Goal: Submit feedback/report problem: Submit feedback/report problem

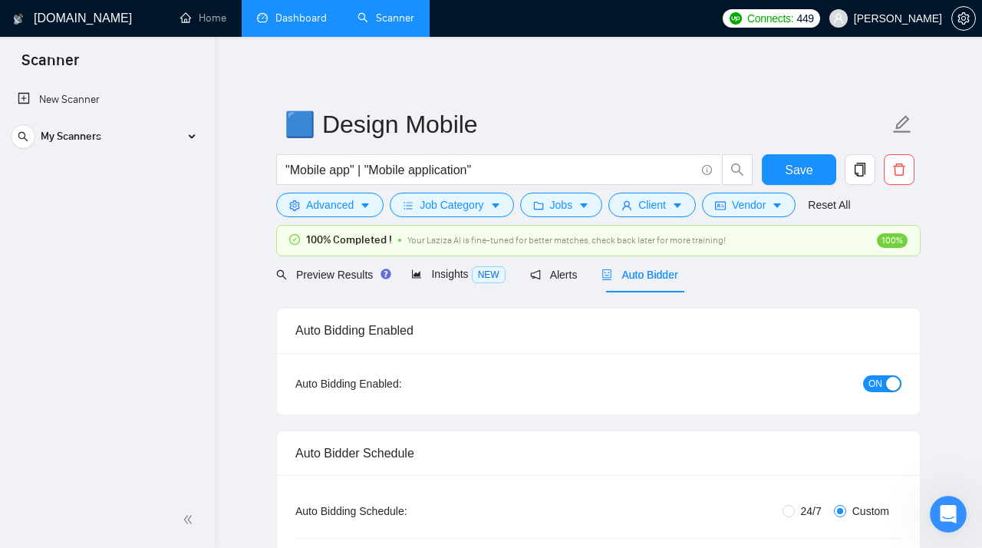
click at [275, 22] on link "Dashboard" at bounding box center [292, 18] width 70 height 13
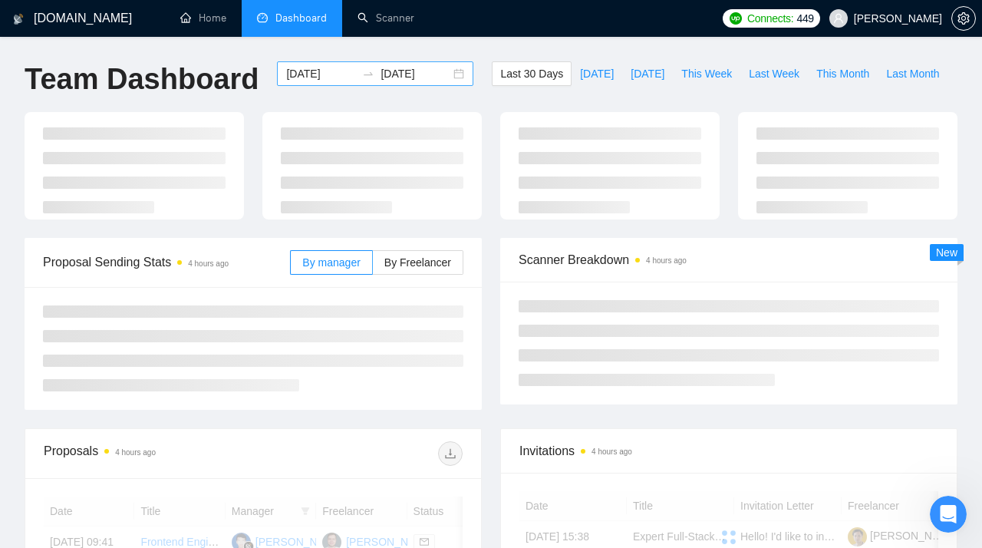
click at [447, 73] on div "[DATE] [DATE]" at bounding box center [375, 73] width 196 height 25
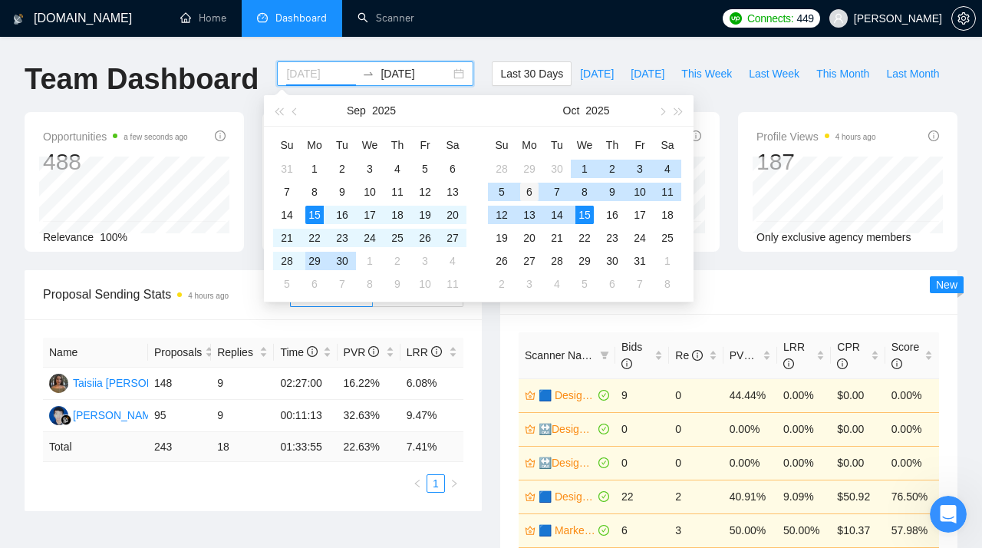
type input "[DATE]"
click at [530, 193] on div "6" at bounding box center [529, 192] width 18 height 18
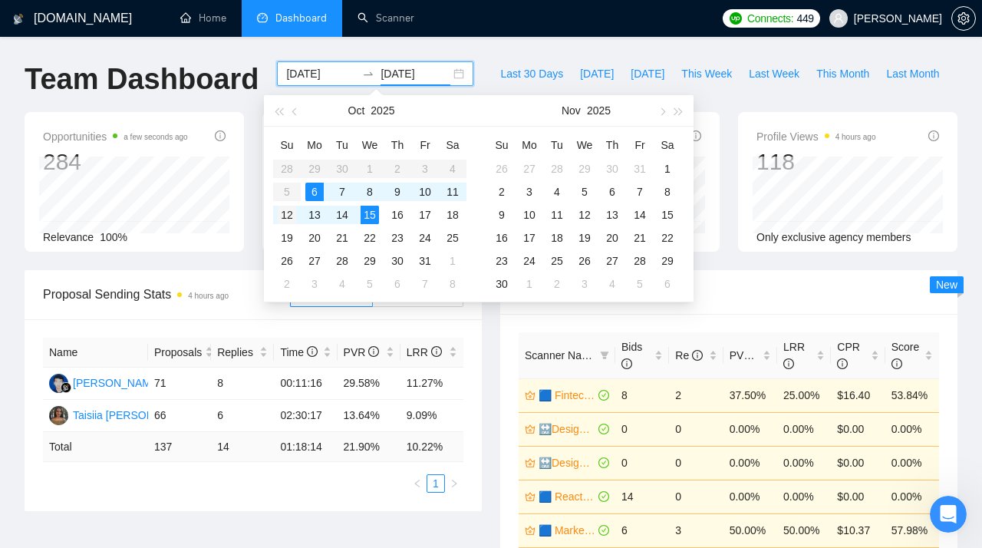
type input "[DATE]"
click at [285, 219] on div "12" at bounding box center [287, 215] width 18 height 18
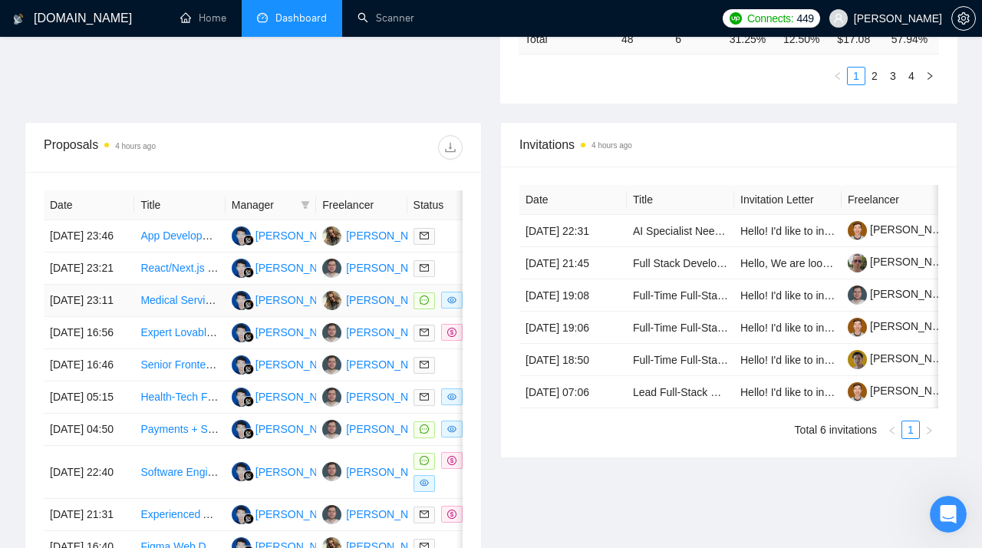
scroll to position [477, 0]
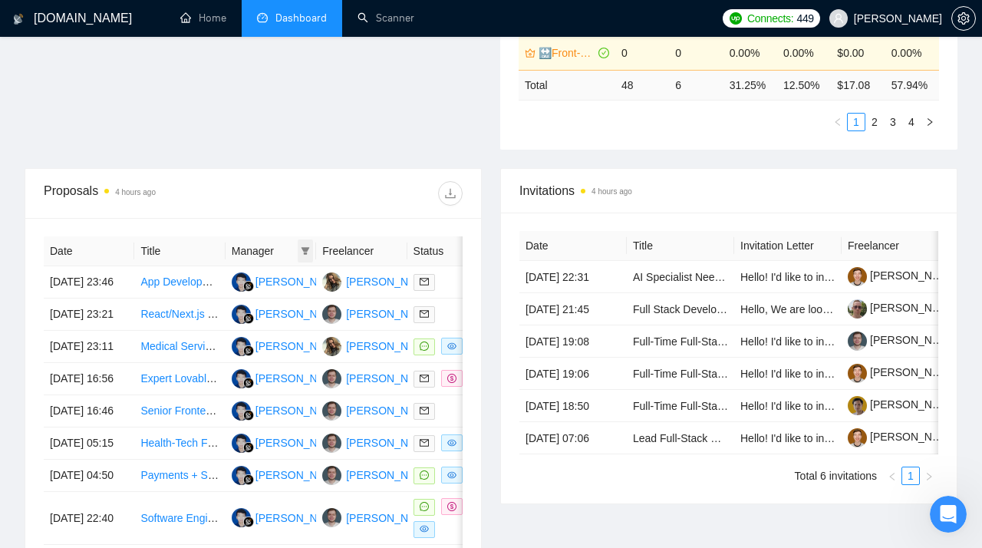
click at [303, 249] on icon "filter" at bounding box center [305, 251] width 8 height 8
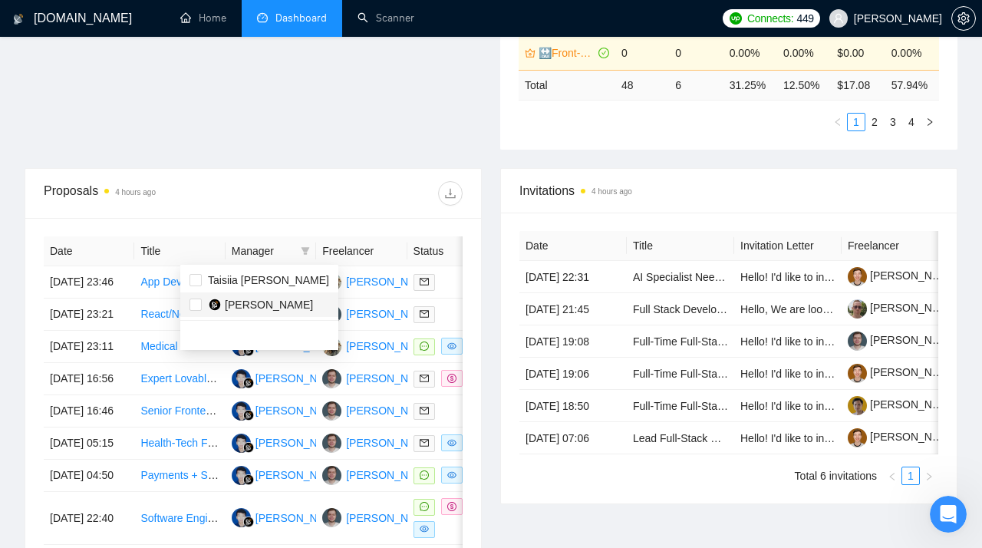
click at [235, 302] on span "[PERSON_NAME]" at bounding box center [269, 304] width 88 height 12
checkbox input "true"
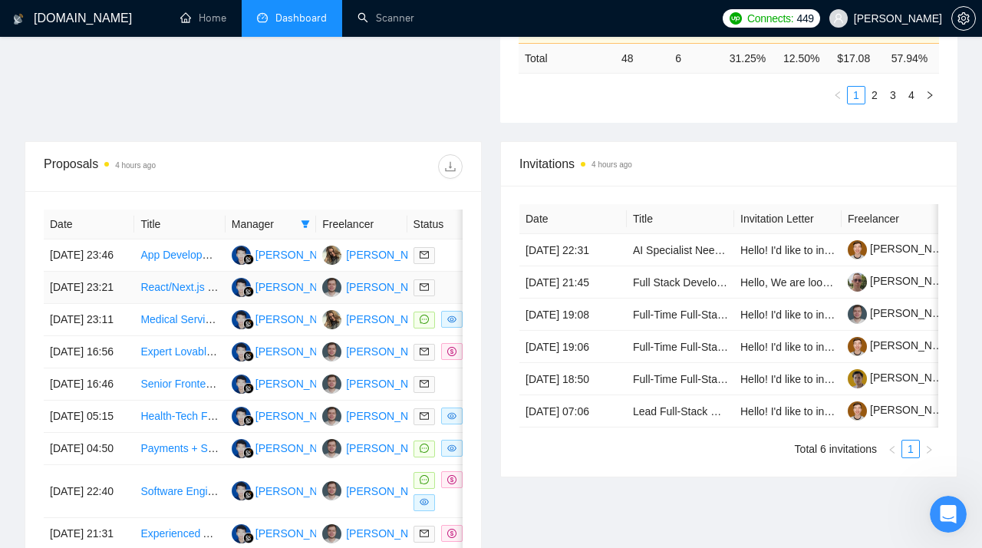
scroll to position [507, 0]
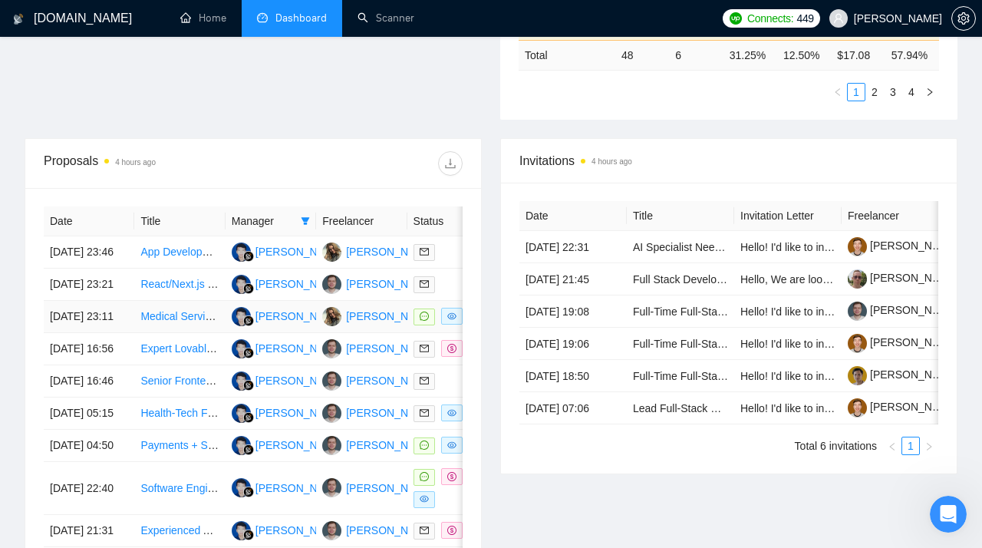
click at [160, 322] on link "Medical Services Landing Page Design for Maximum CTA and High Converstion - Exp…" at bounding box center [370, 316] width 460 height 12
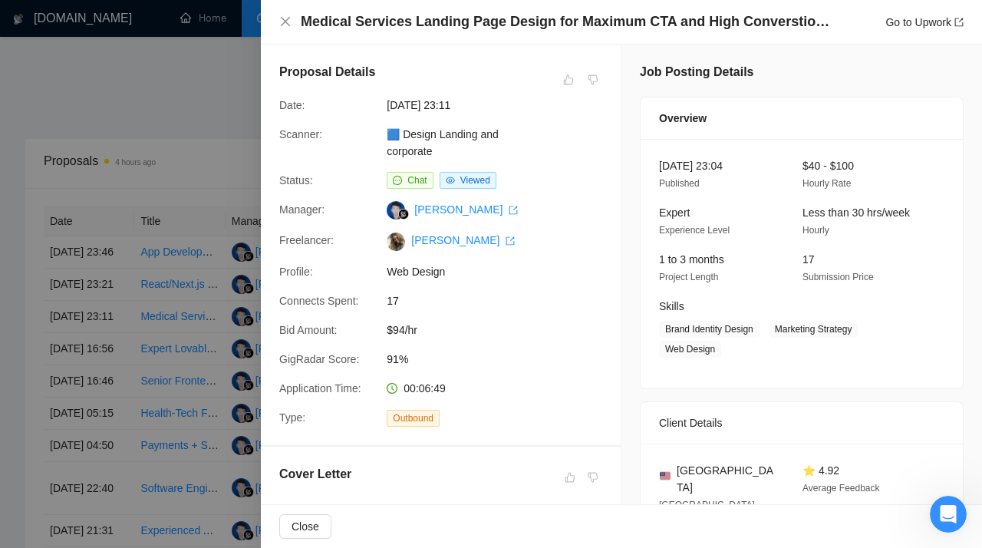
click at [146, 162] on div at bounding box center [491, 274] width 982 height 548
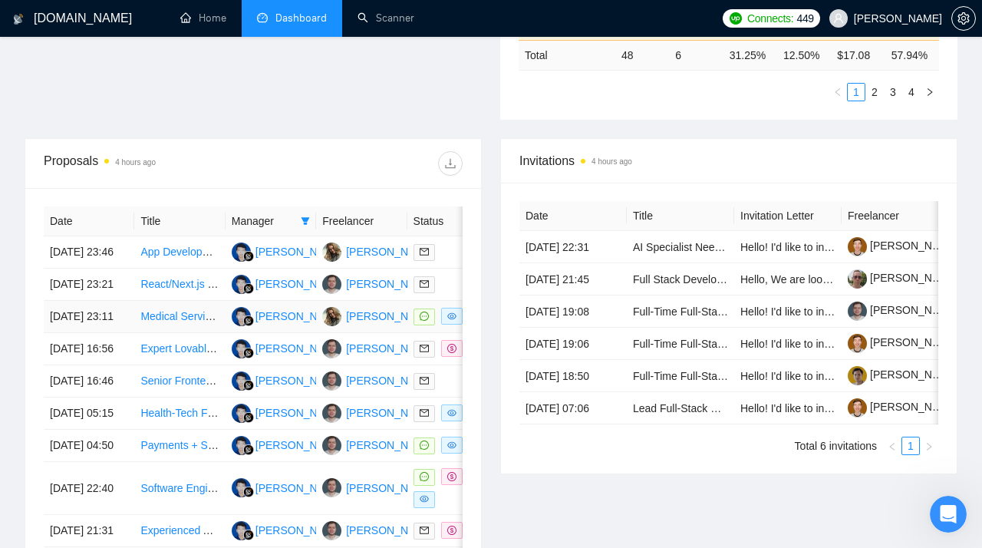
click at [163, 322] on link "Medical Services Landing Page Design for Maximum CTA and High Converstion - Exp…" at bounding box center [370, 316] width 460 height 12
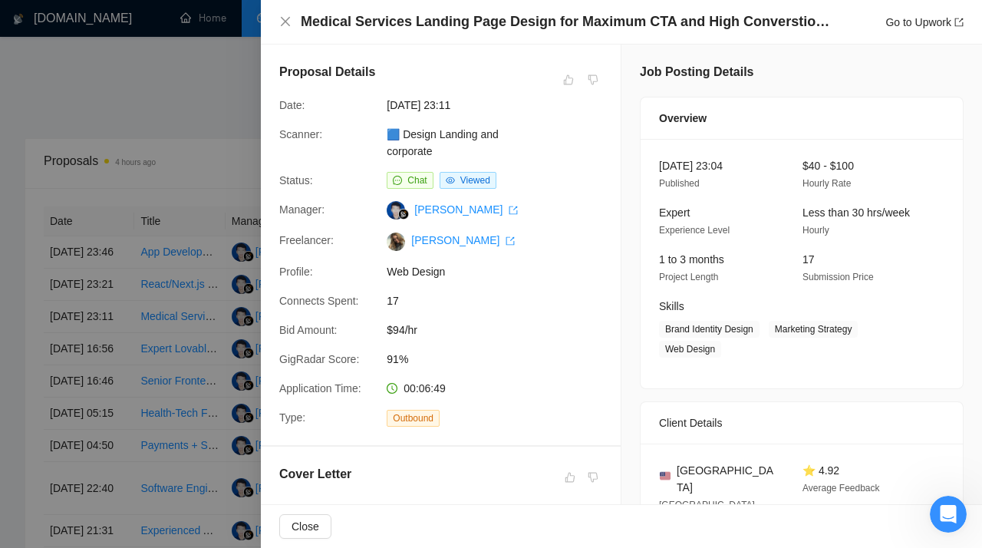
click at [212, 112] on div at bounding box center [491, 274] width 982 height 548
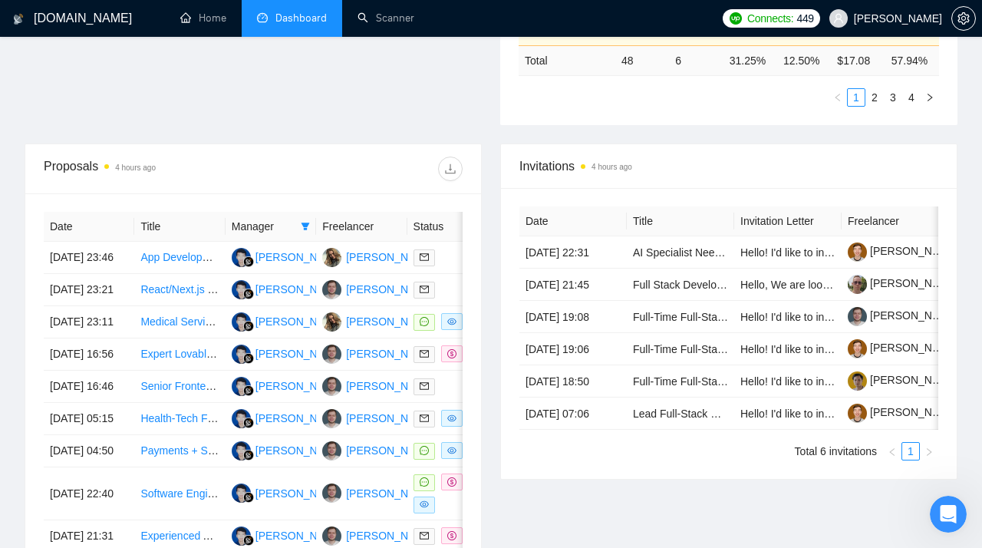
scroll to position [501, 0]
click at [67, 339] on td "[DATE] 23:11" at bounding box center [89, 323] width 91 height 32
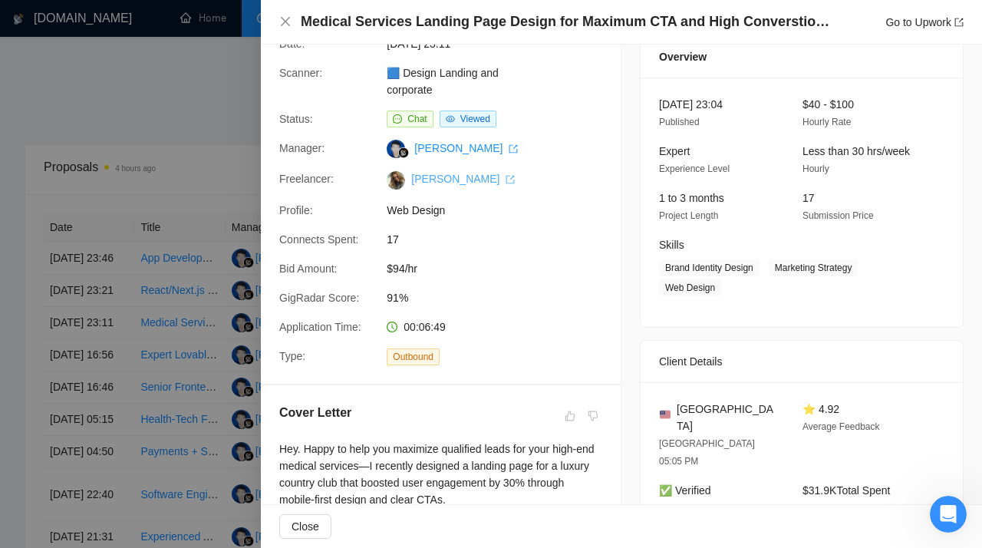
scroll to position [0, 0]
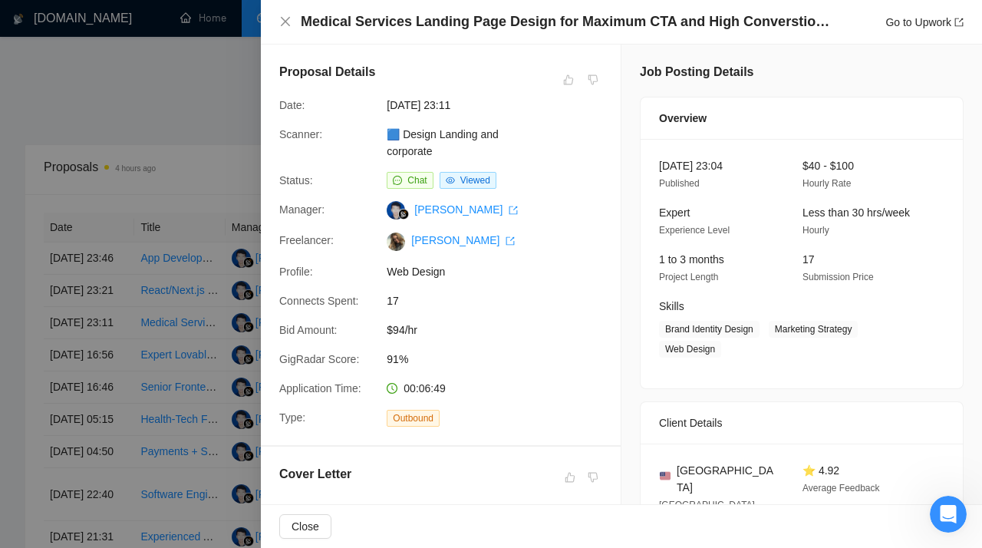
click at [196, 127] on div at bounding box center [491, 274] width 982 height 548
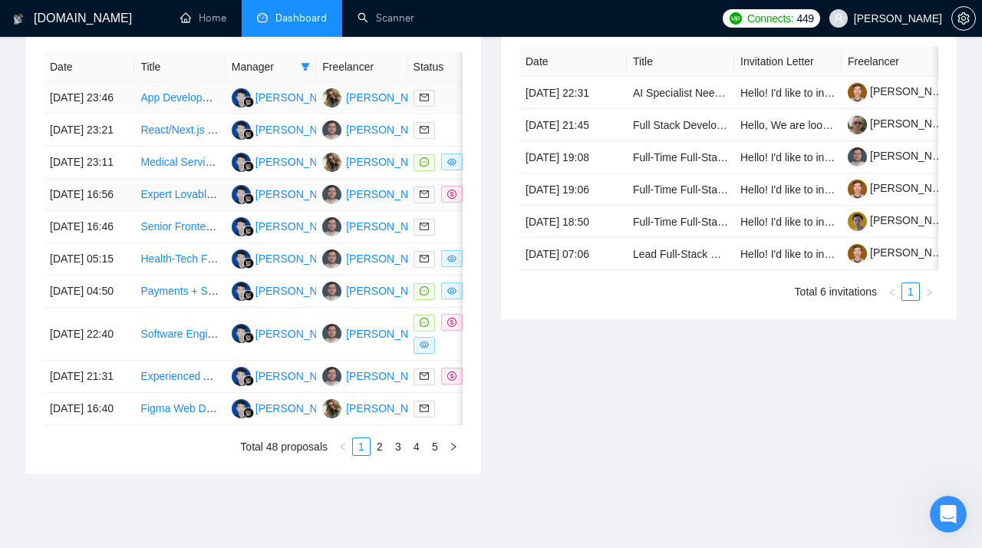
scroll to position [667, 0]
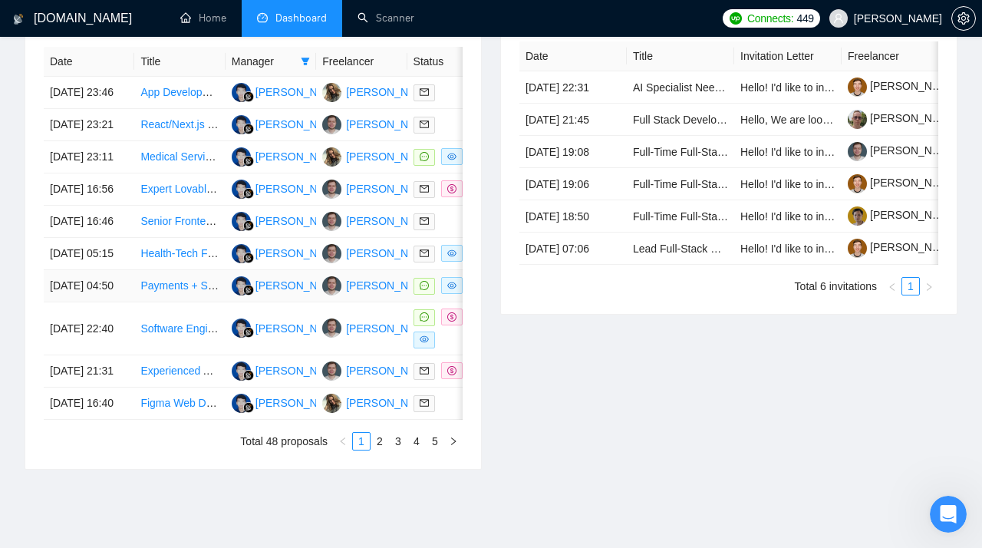
click at [67, 302] on td "[DATE] 04:50" at bounding box center [89, 286] width 91 height 32
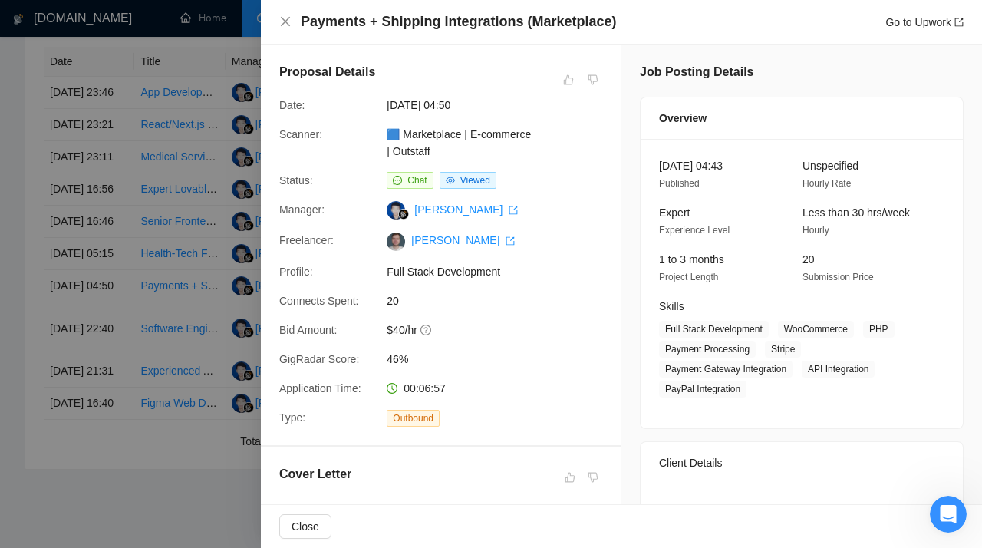
click at [38, 237] on div at bounding box center [491, 274] width 982 height 548
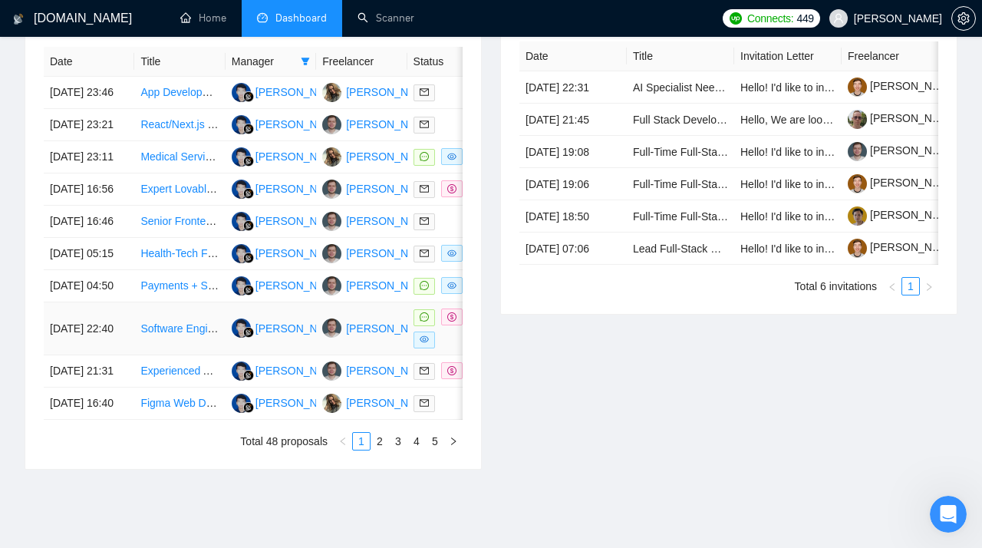
click at [75, 355] on td "[DATE] 22:40" at bounding box center [89, 328] width 91 height 53
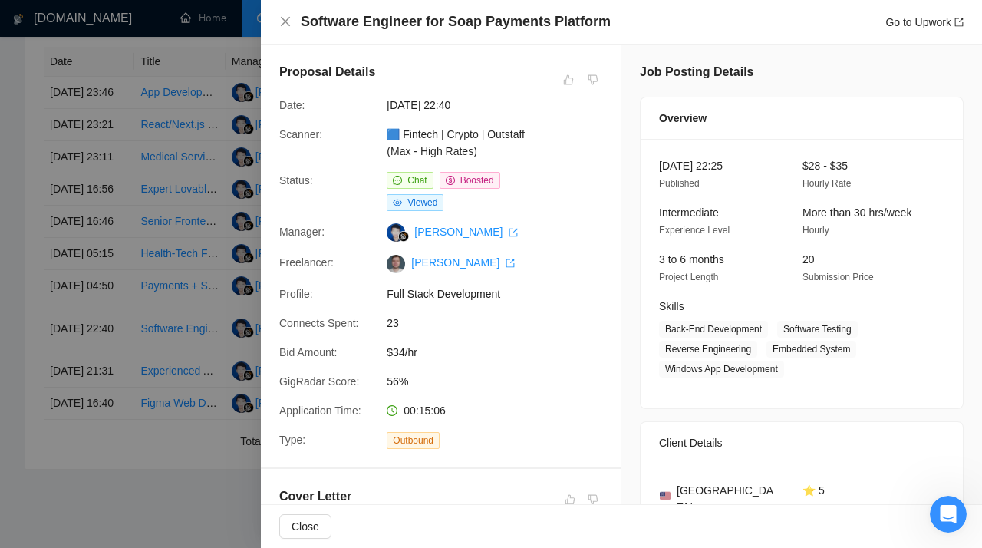
click at [83, 218] on div at bounding box center [491, 274] width 982 height 548
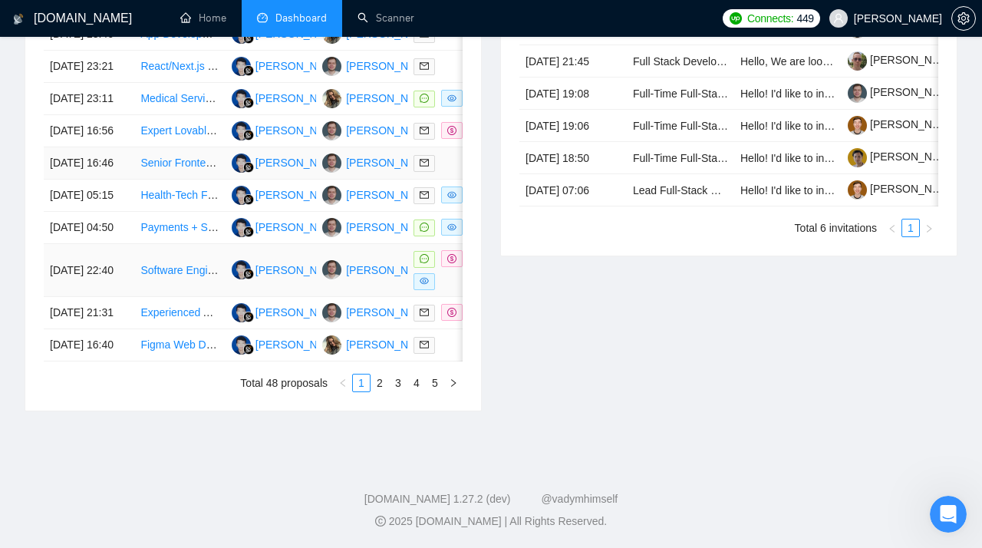
scroll to position [795, 0]
click at [382, 391] on link "2" at bounding box center [379, 382] width 17 height 17
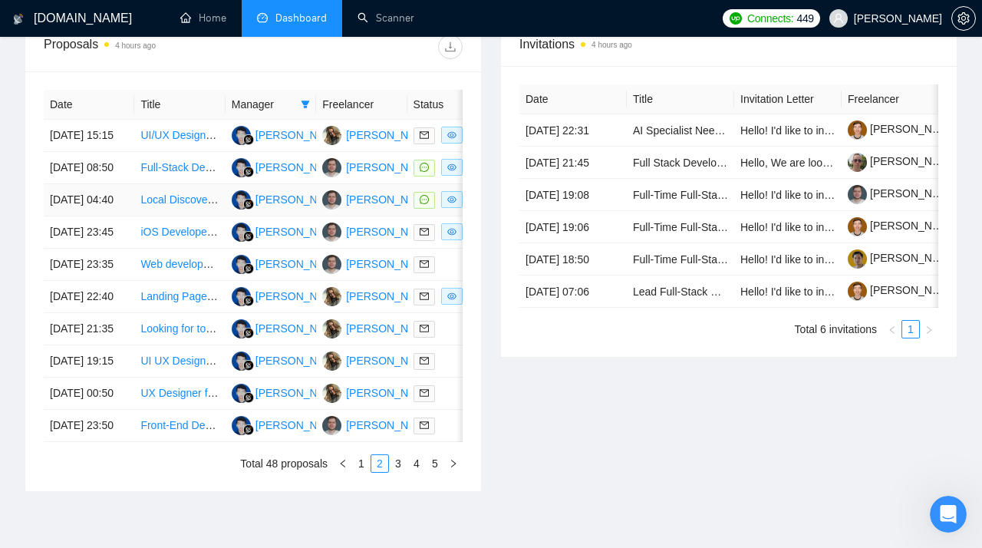
scroll to position [585, 0]
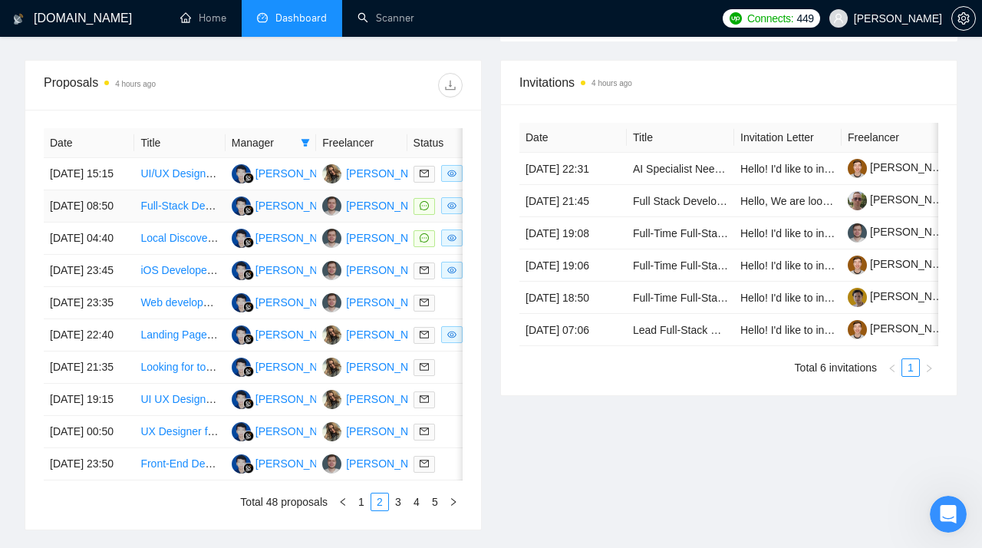
click at [58, 222] on td "[DATE] 08:50" at bounding box center [89, 206] width 91 height 32
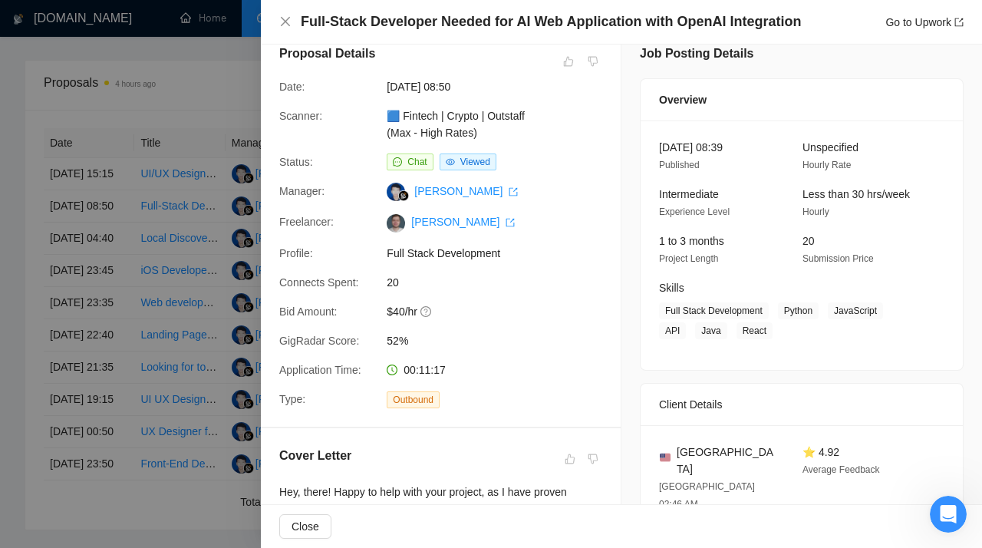
scroll to position [20, 0]
click at [146, 119] on div at bounding box center [491, 274] width 982 height 548
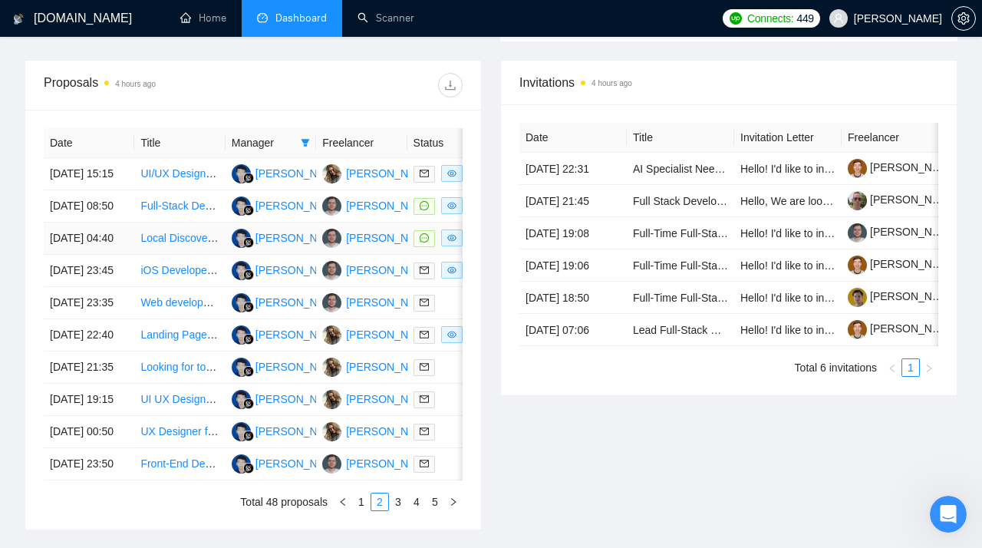
click at [71, 255] on td "[DATE] 04:40" at bounding box center [89, 238] width 91 height 32
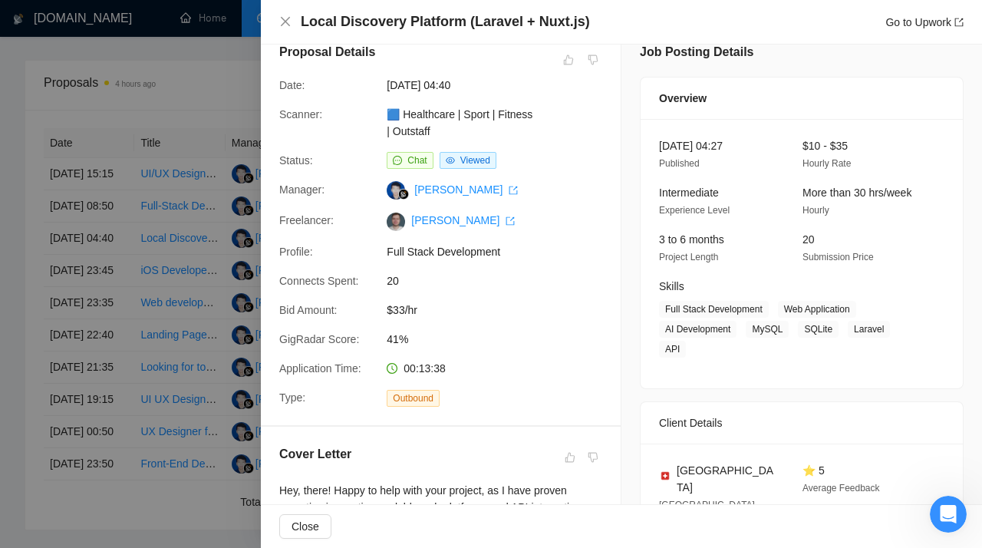
click at [77, 288] on div at bounding box center [491, 274] width 982 height 548
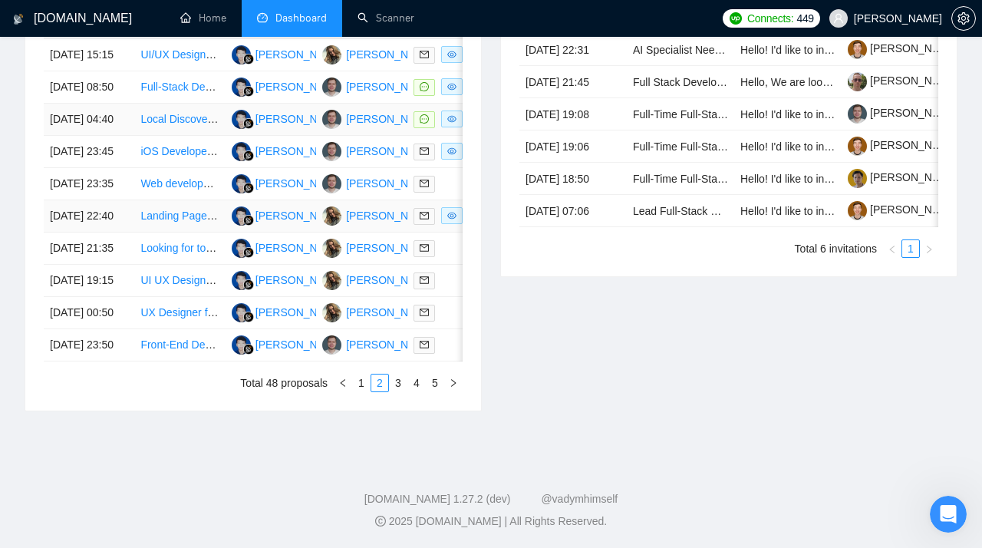
scroll to position [767, 0]
click at [402, 391] on link "3" at bounding box center [398, 382] width 17 height 17
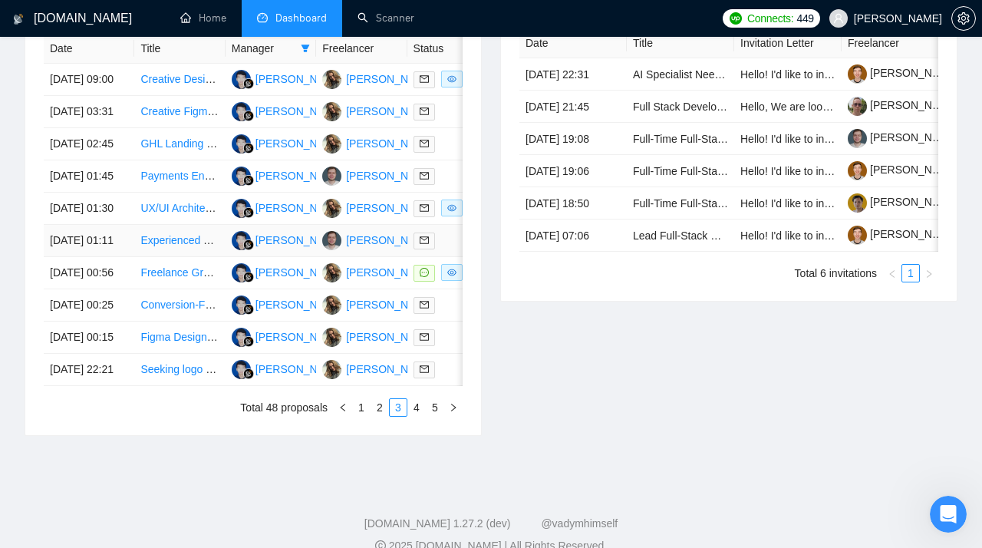
scroll to position [695, 0]
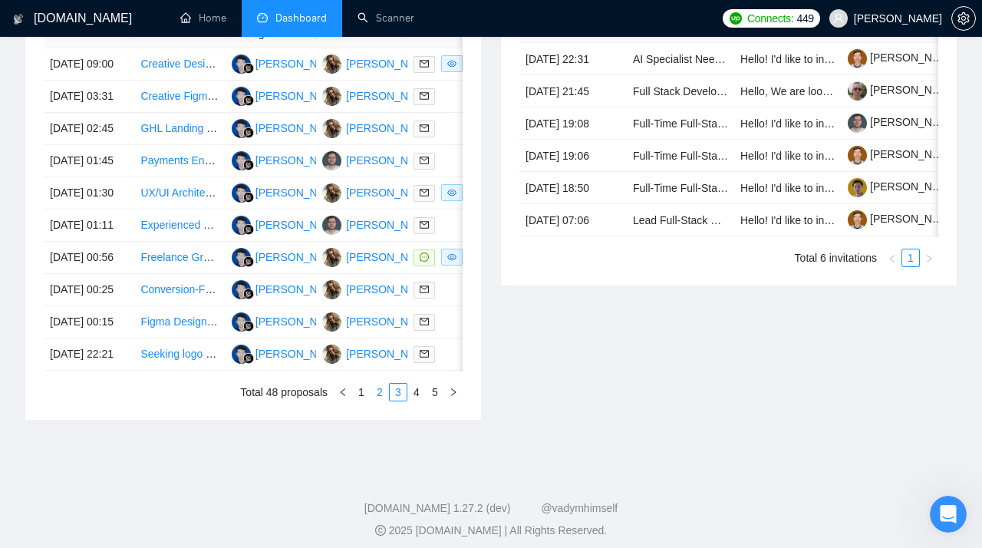
click at [384, 400] on link "2" at bounding box center [379, 392] width 17 height 17
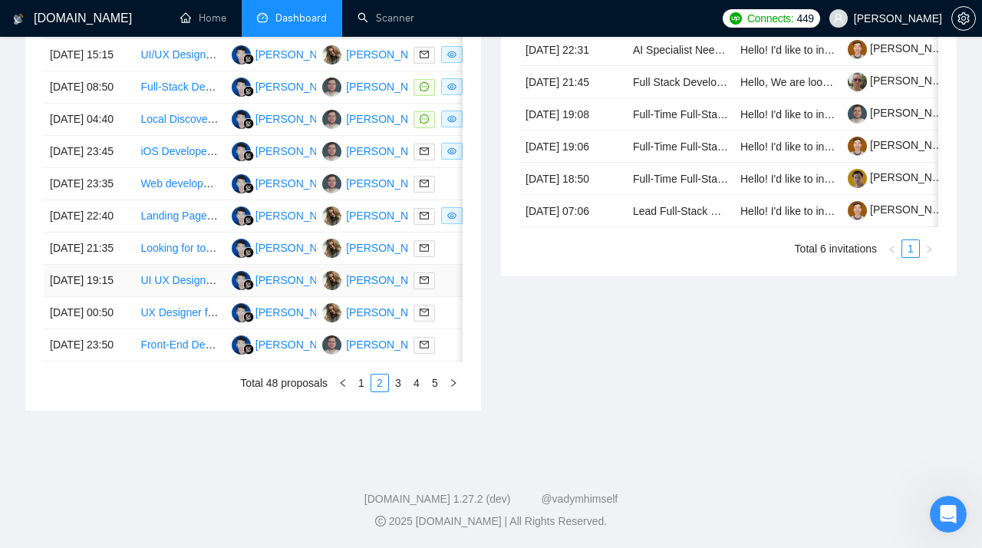
scroll to position [816, 0]
click at [400, 391] on link "3" at bounding box center [398, 382] width 17 height 17
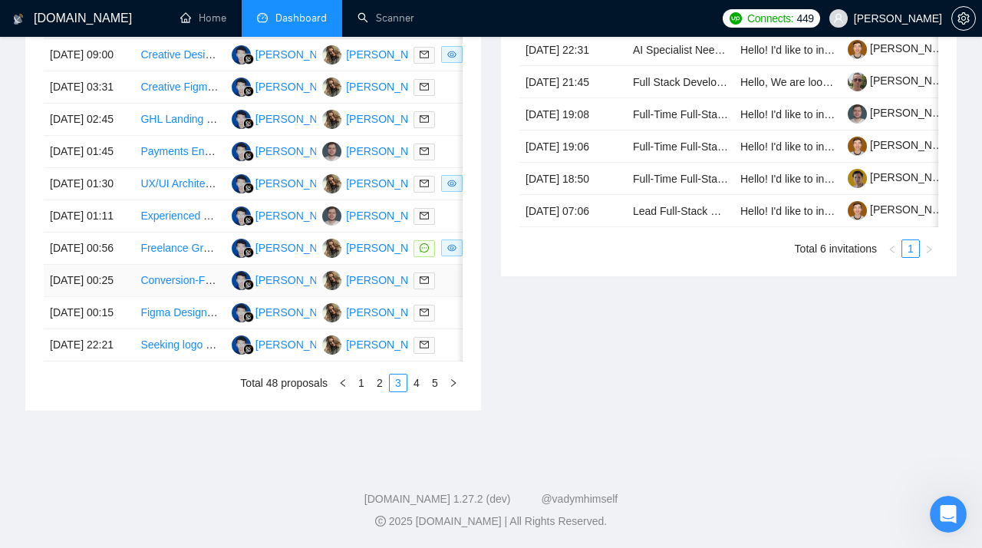
scroll to position [759, 0]
click at [64, 265] on td "[DATE] 00:56" at bounding box center [89, 248] width 91 height 32
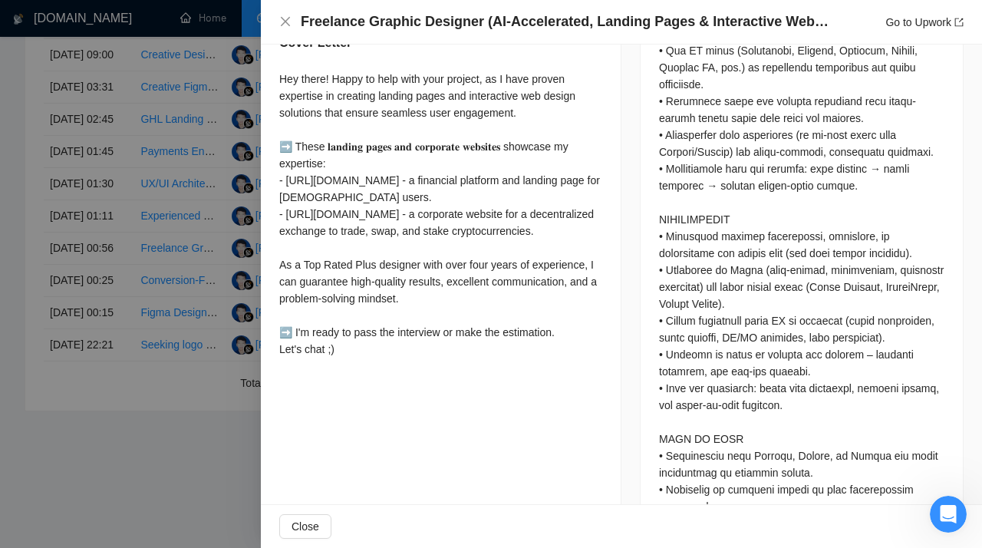
scroll to position [966, 0]
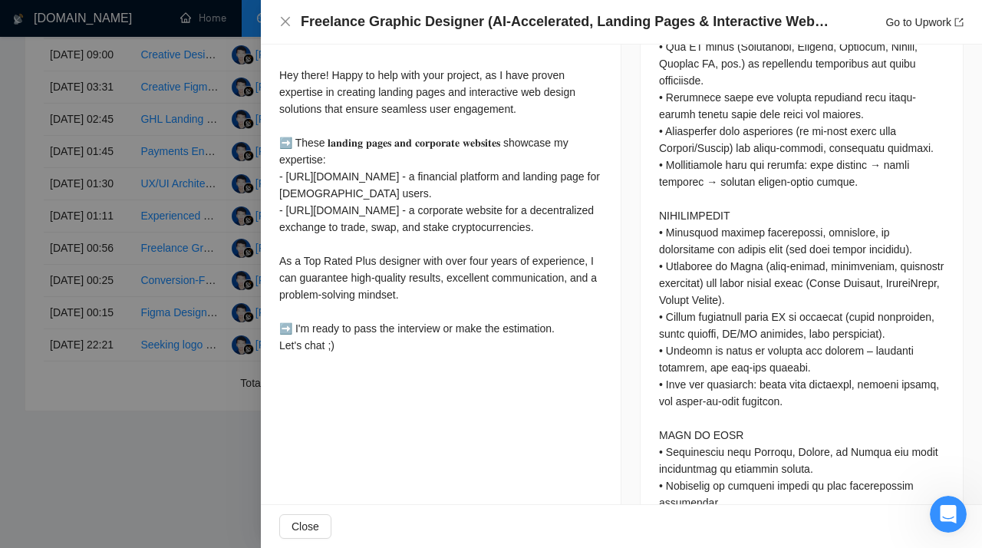
click at [24, 202] on div at bounding box center [491, 274] width 982 height 548
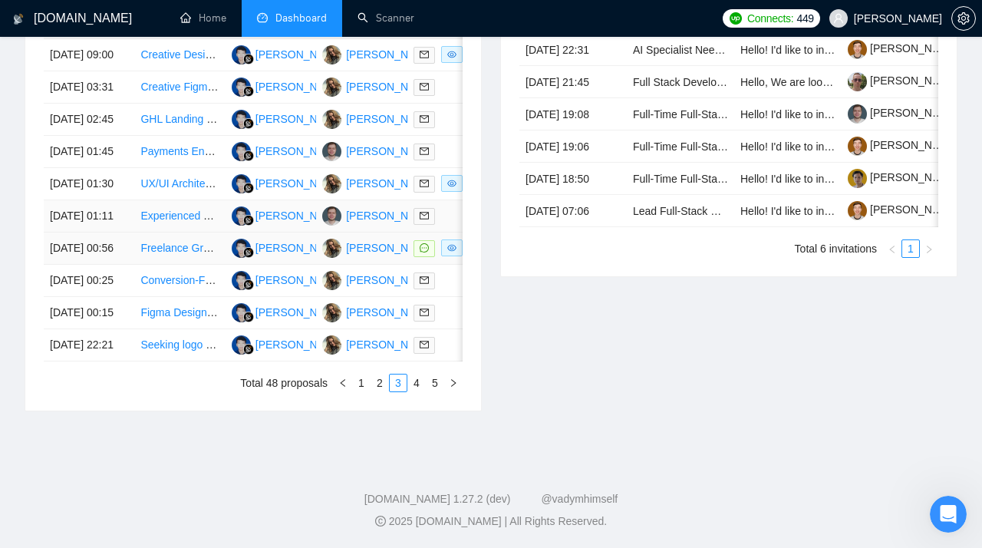
scroll to position [756, 0]
click at [417, 391] on link "4" at bounding box center [416, 382] width 17 height 17
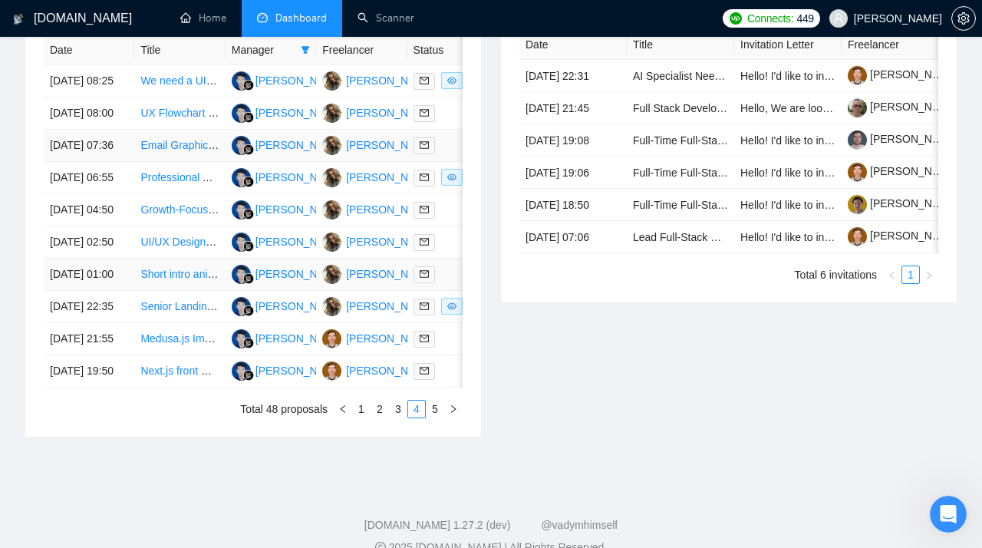
scroll to position [741, 0]
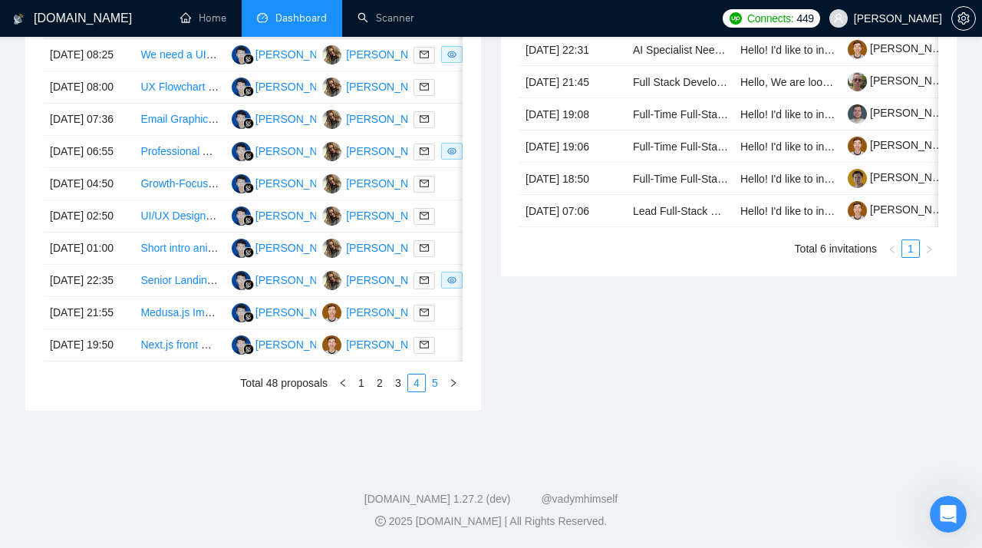
click at [436, 391] on link "5" at bounding box center [434, 382] width 17 height 17
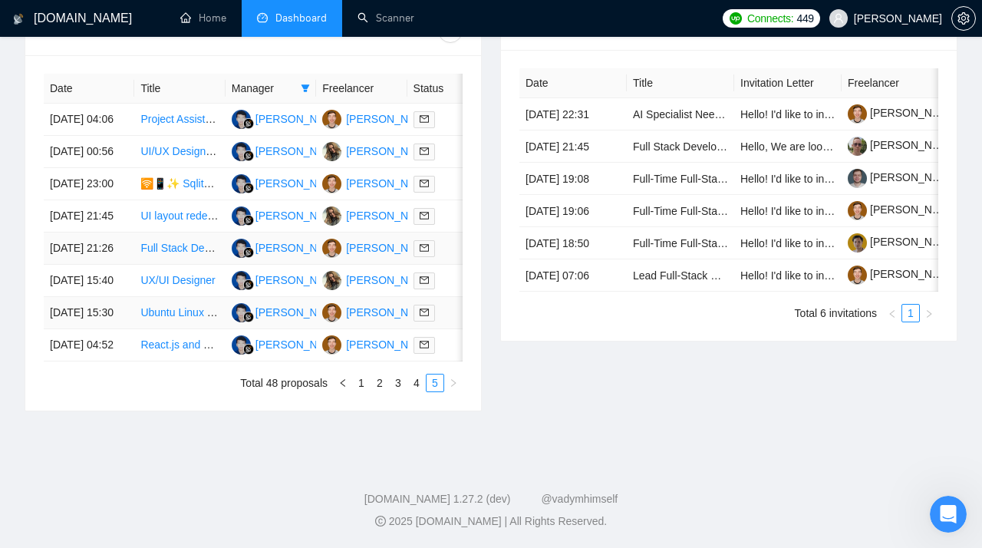
scroll to position [669, 0]
click at [357, 391] on link "1" at bounding box center [361, 382] width 17 height 17
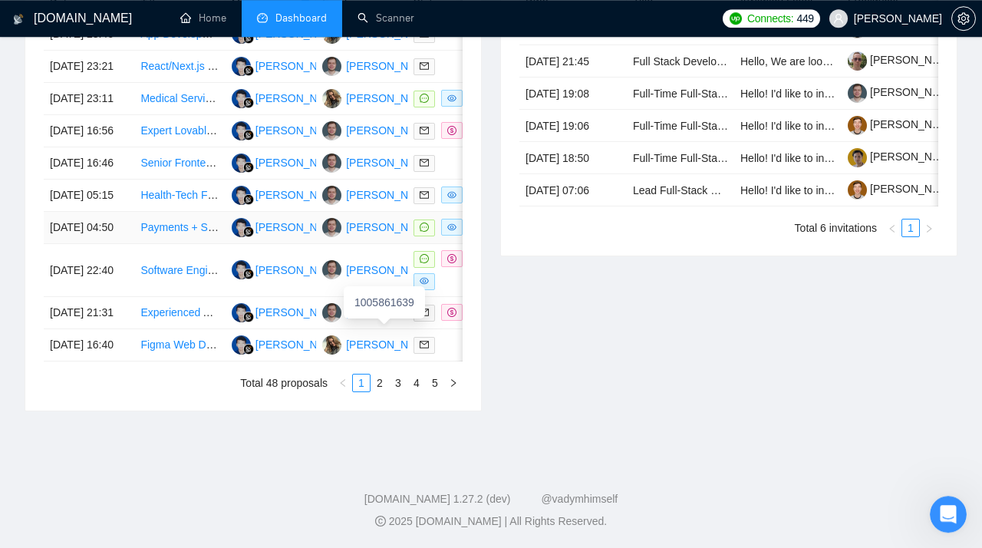
scroll to position [807, 0]
click at [380, 391] on link "2" at bounding box center [379, 382] width 17 height 17
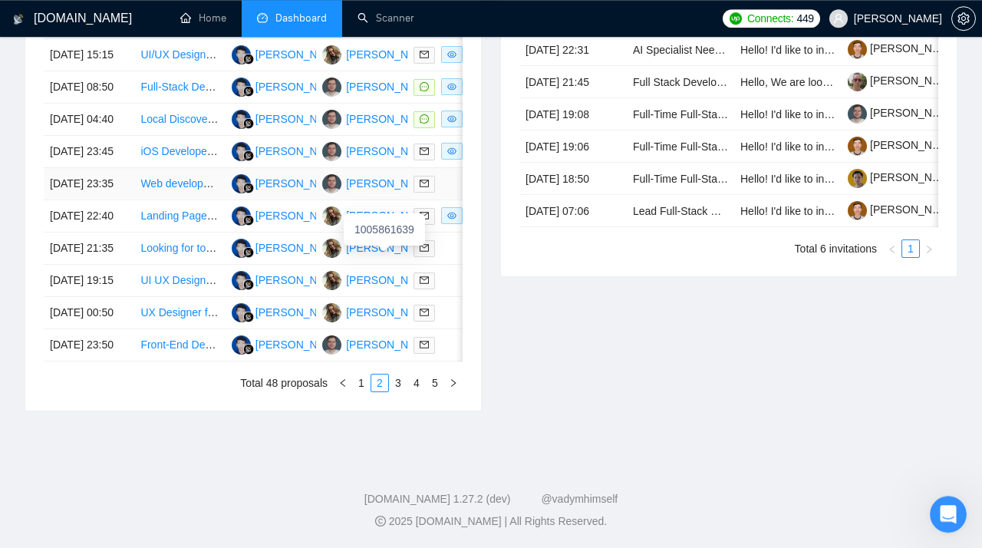
scroll to position [850, 0]
click at [397, 384] on link "3" at bounding box center [398, 382] width 17 height 17
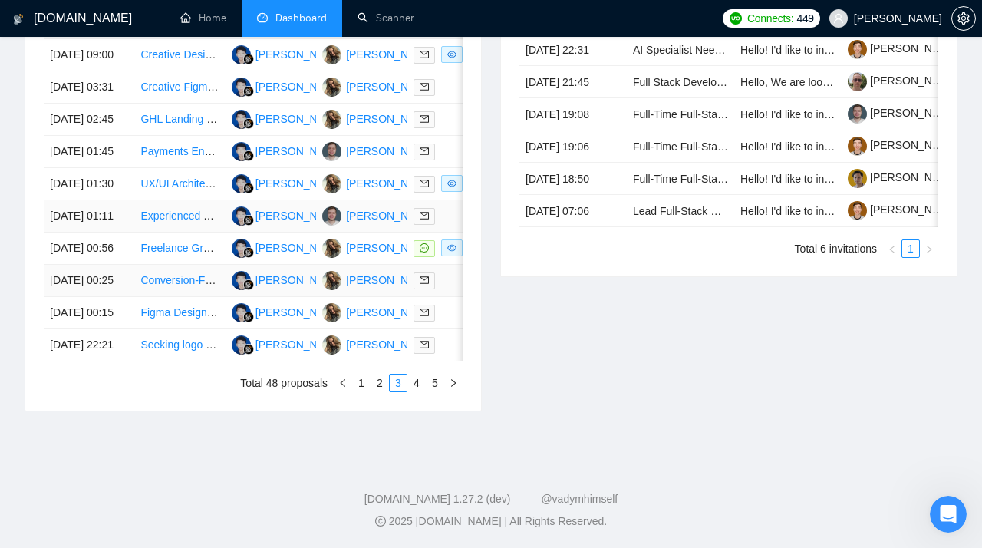
scroll to position [704, 0]
click at [159, 254] on link "Freelance Graphic Designer (AI-Accelerated, Landing Pages & Interactive Webpage…" at bounding box center [345, 248] width 410 height 12
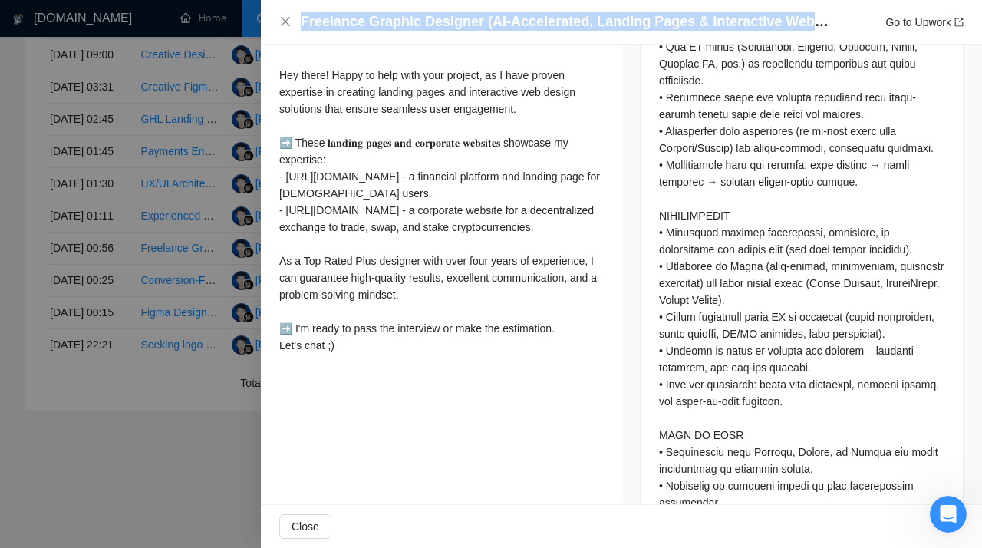
drag, startPoint x: 299, startPoint y: 23, endPoint x: 808, endPoint y: 28, distance: 509.3
click at [663, 28] on div "Freelance Graphic Designer (AI-Accelerated, Landing Pages & Interactive Webpage…" at bounding box center [621, 21] width 684 height 19
copy h4 "Freelance Graphic Designer (AI-Accelerated, Landing Pages & Interactive Web"
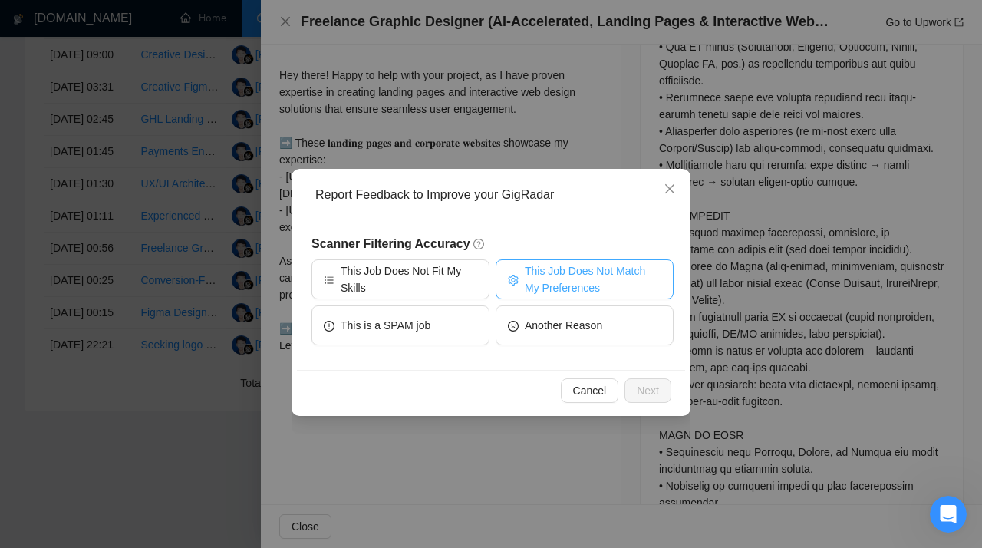
click at [507, 265] on button "This Job Does Not Match My Preferences" at bounding box center [584, 279] width 178 height 40
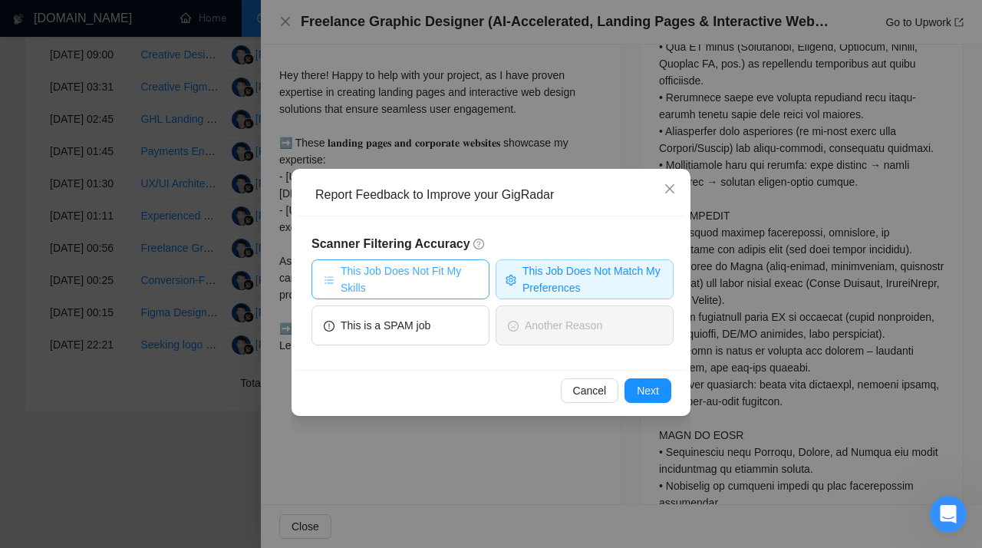
click at [456, 279] on span "This Job Does Not Fit My Skills" at bounding box center [409, 279] width 137 height 34
click at [656, 397] on span "Next" at bounding box center [648, 390] width 22 height 17
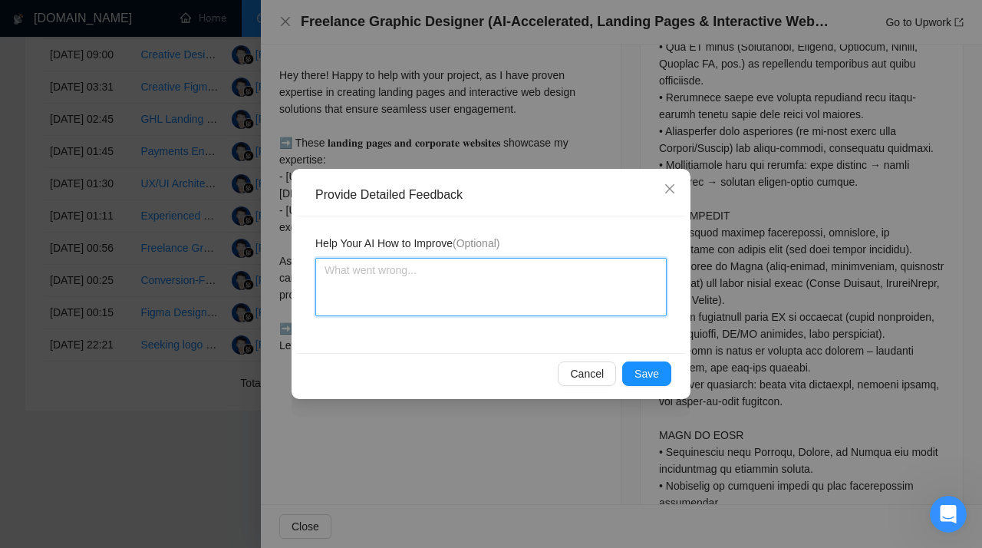
click at [358, 308] on textarea at bounding box center [490, 287] width 351 height 58
paste textarea "Don't apply to job posts requiring fixed-price contracts, graphic design, or Fr…"
type textarea "Don't apply to job posts requiring fixed-price contracts, graphic design, or Fr…"
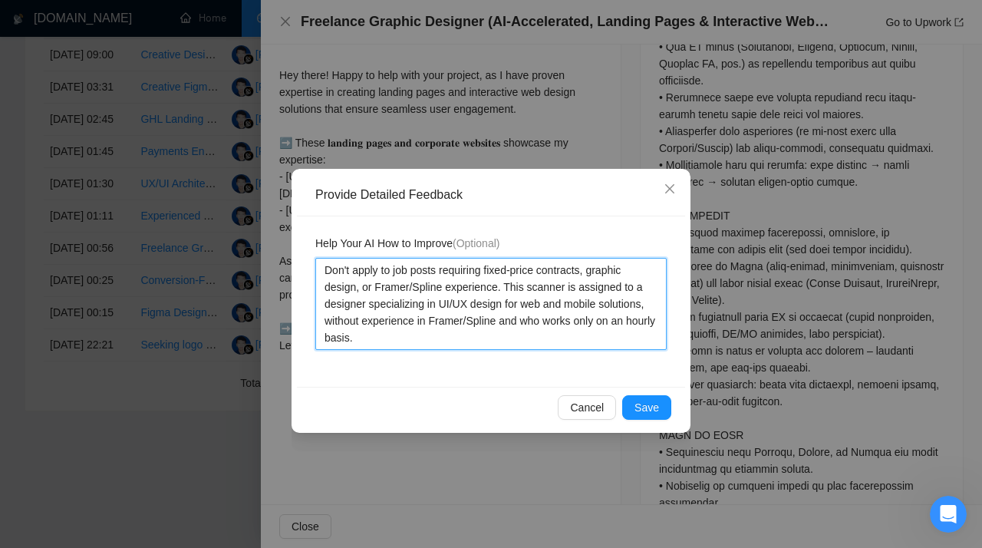
click at [435, 324] on textarea "Don't apply to job posts requiring fixed-price contracts, graphic design, or Fr…" at bounding box center [490, 304] width 351 height 92
type textarea "Don't apply to job posts requiring fixed-price contracts, graphic design, or Fr…"
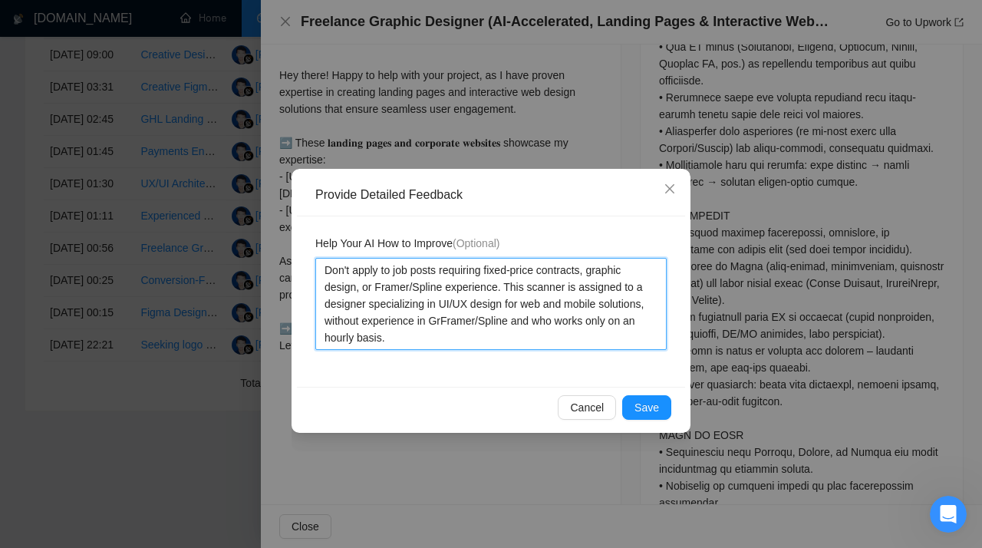
type textarea "Don't apply to job posts requiring fixed-price contracts, graphic design, or Fr…"
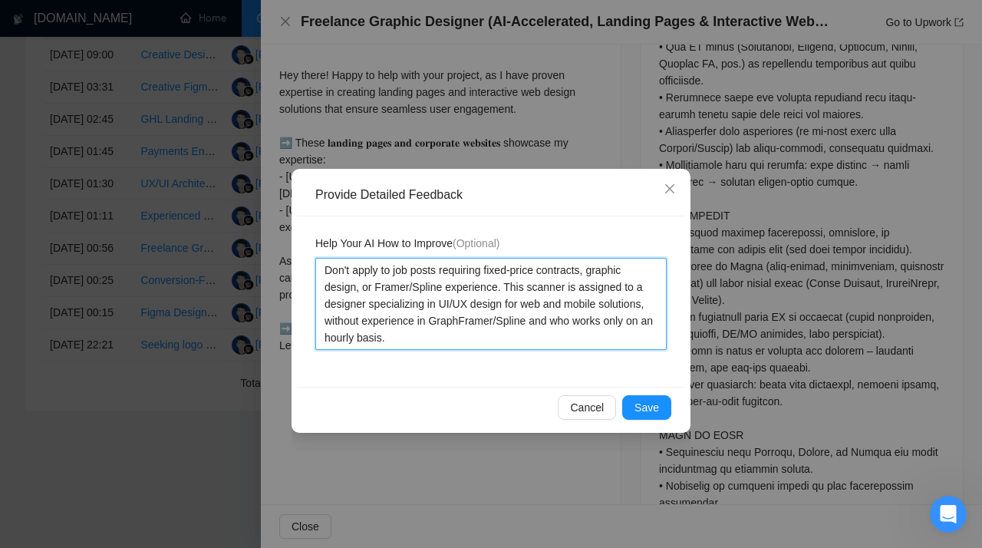
type textarea "Don't apply to job posts requiring fixed-price contracts, graphic design, or Fr…"
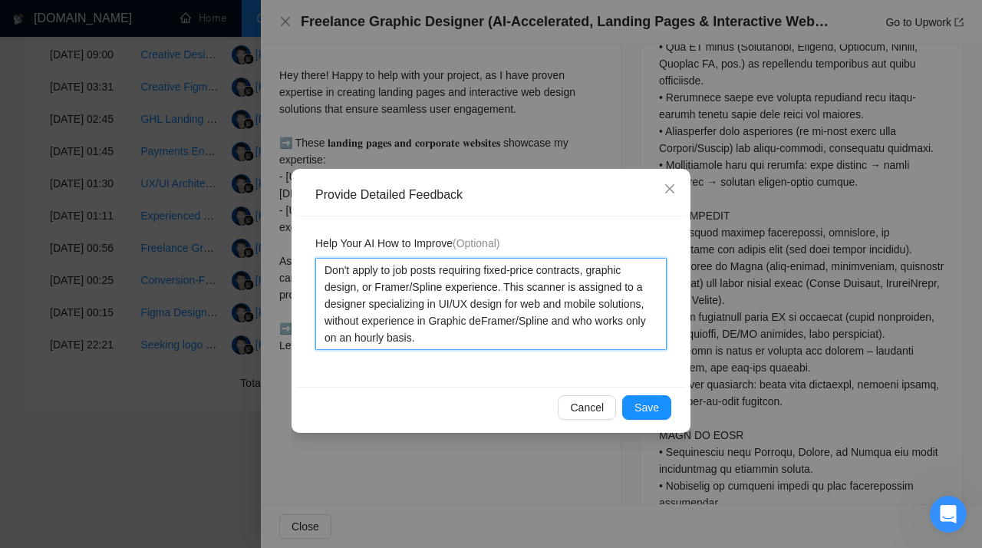
type textarea "Don't apply to job posts requiring fixed-price contracts, graphic design, or Fr…"
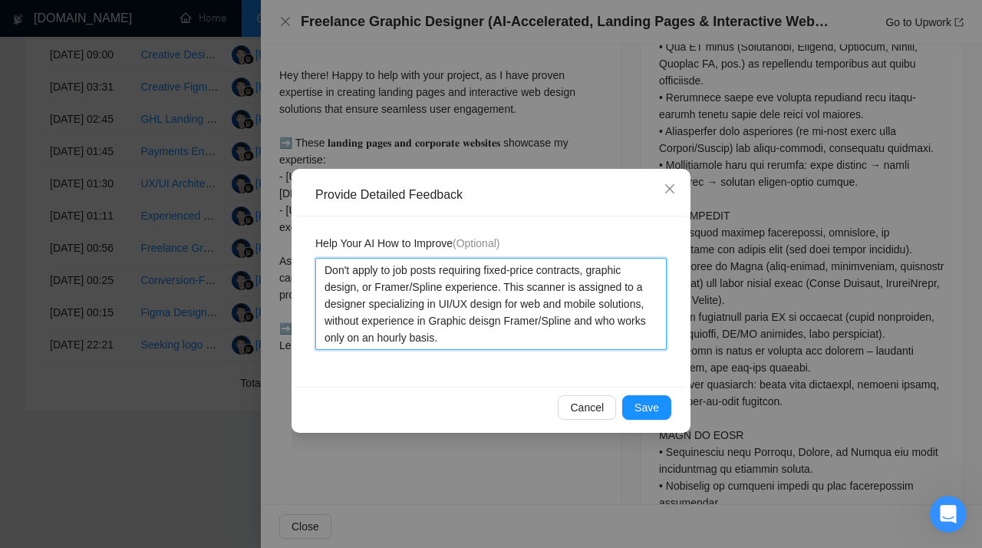
type textarea "Don't apply to job posts requiring fixed-price contracts, graphic design, or Fr…"
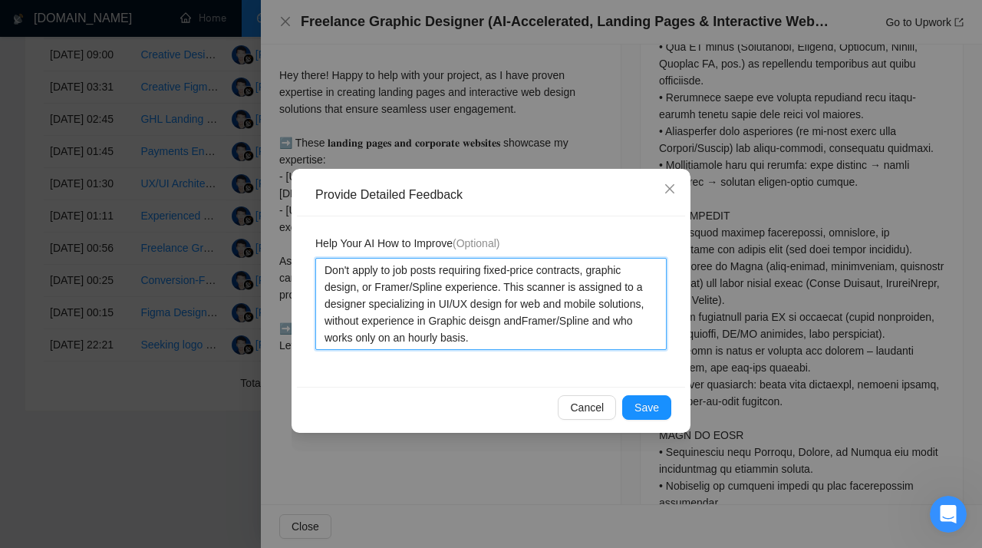
type textarea "Don't apply to job posts requiring fixed-price contracts, graphic design, or Fr…"
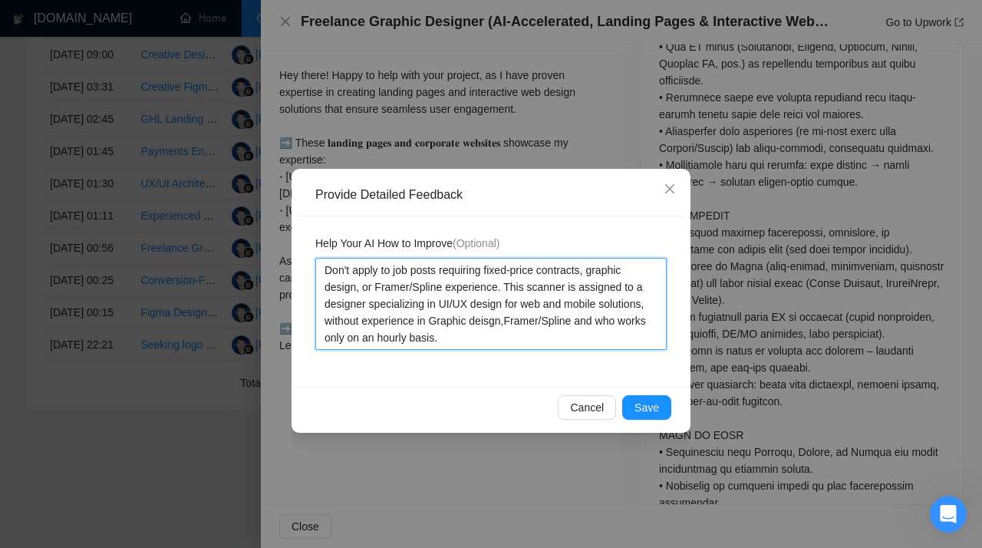
type textarea "Don't apply to job posts requiring fixed-price contracts, graphic design, or Fr…"
click at [551, 324] on textarea "Don't apply to job posts requiring fixed-price contracts, graphic design, or Fr…" at bounding box center [490, 304] width 351 height 92
type textarea "Don't apply to job posts requiring fixed-price contracts, graphic design, or Fr…"
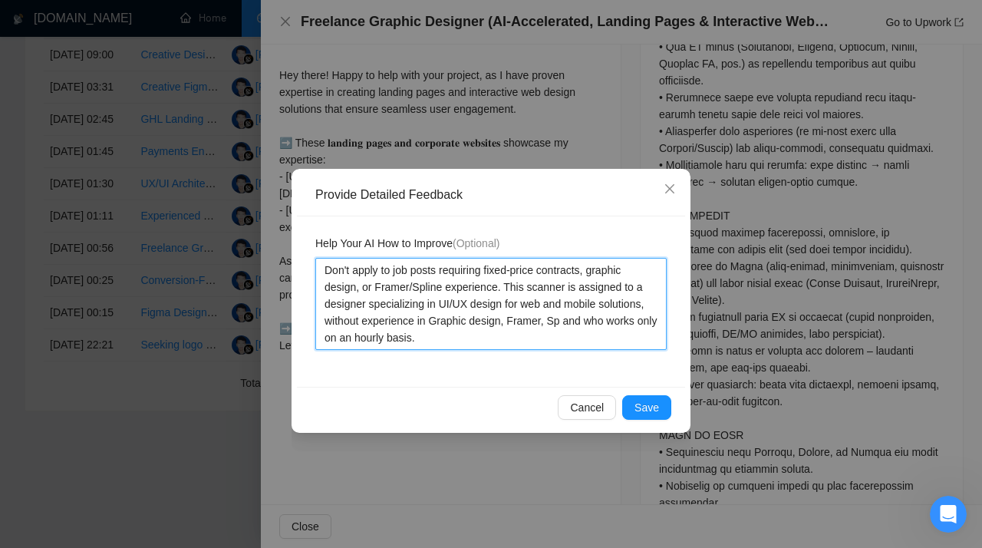
type textarea "Don't apply to job posts requiring fixed-price contracts, graphic design, or Fr…"
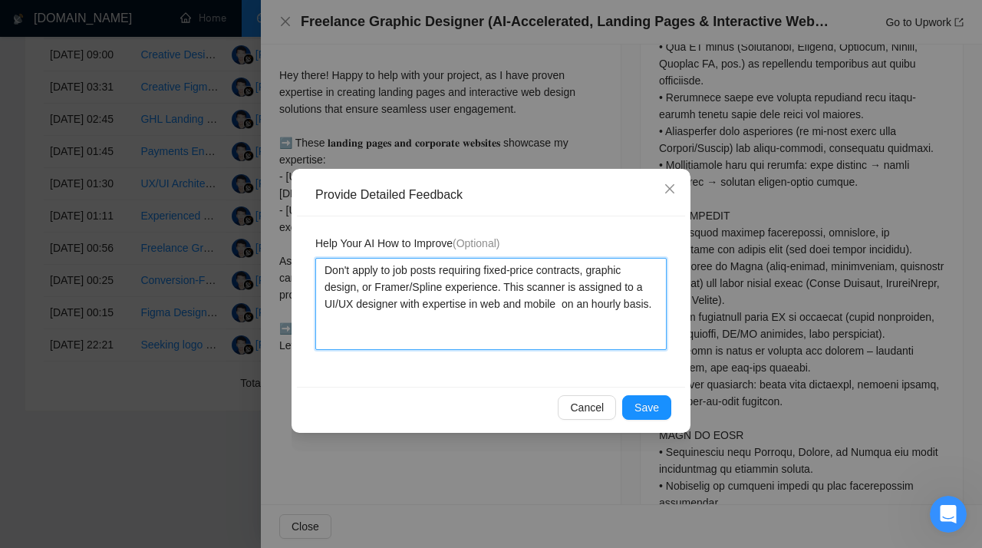
type textarea "Don't apply to job posts requiring fixed-price contracts, graphic design, or Fr…"
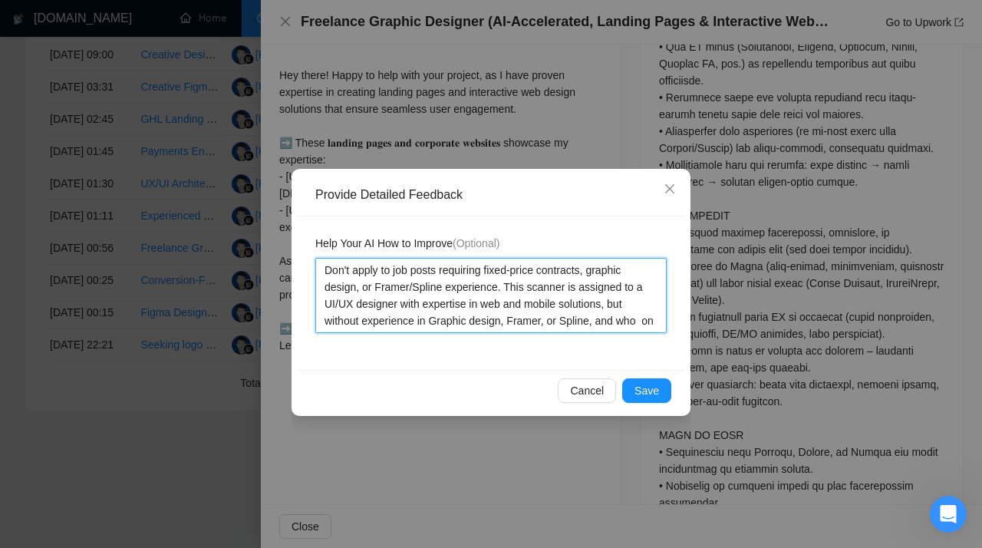
type textarea "Don't apply to job posts requiring fixed-price contracts, graphic design, or Fr…"
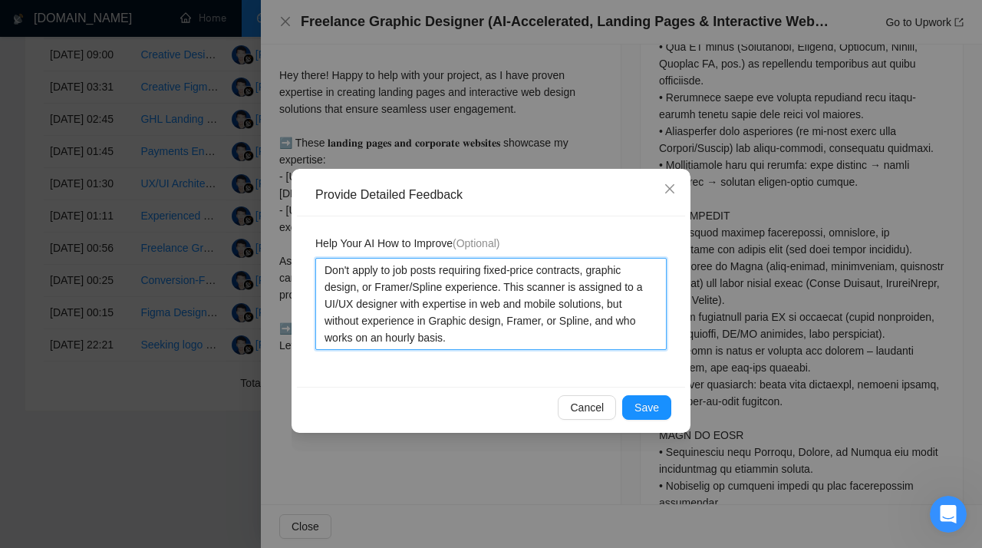
drag, startPoint x: 479, startPoint y: 338, endPoint x: 281, endPoint y: 250, distance: 217.4
click at [315, 258] on textarea "Don't apply to job posts requiring fixed-price contracts, graphic design, or Fr…" at bounding box center [490, 304] width 351 height 92
type textarea "Don't apply to job posts requiring fixed-price contracts, graphic design, or Fr…"
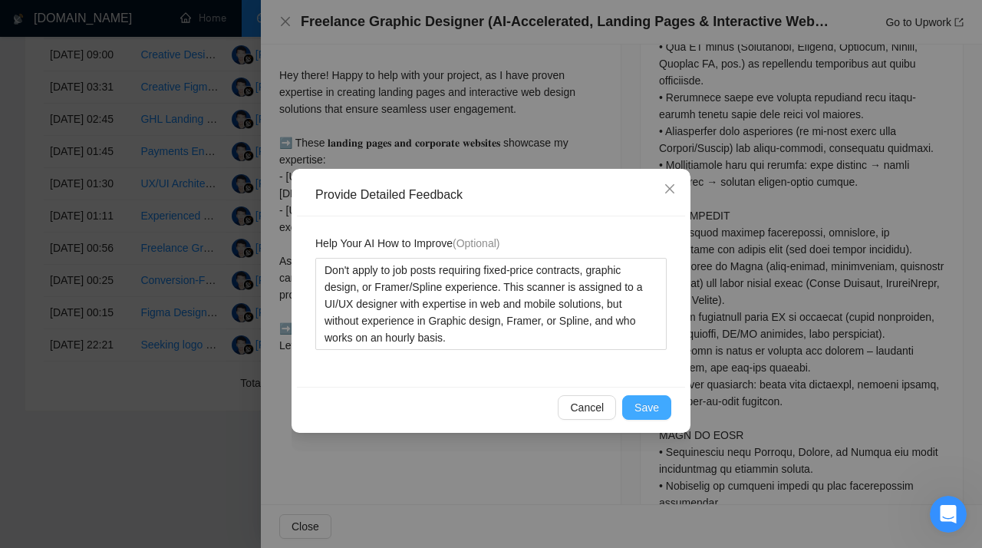
click at [650, 407] on span "Save" at bounding box center [646, 407] width 25 height 17
